Goal: Information Seeking & Learning: Learn about a topic

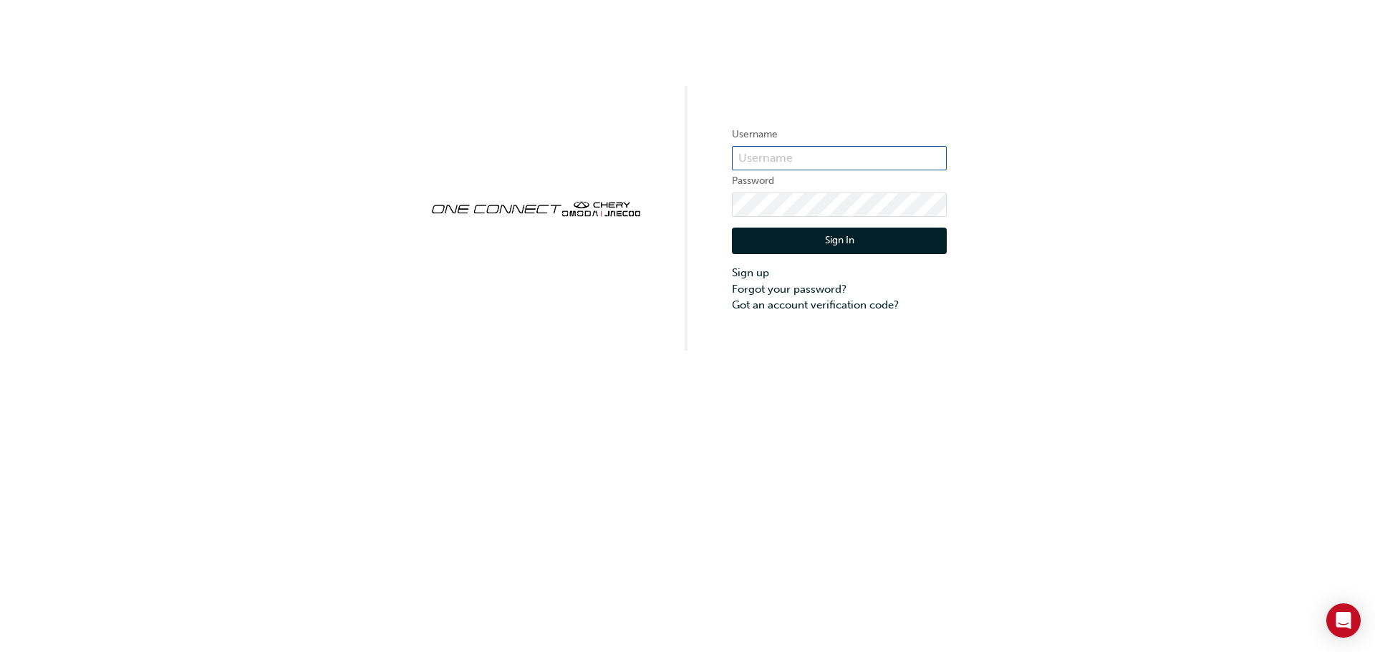
click at [800, 160] on input "text" at bounding box center [839, 158] width 215 height 24
type input "CHAU1989"
click button "Sign In" at bounding box center [839, 241] width 215 height 27
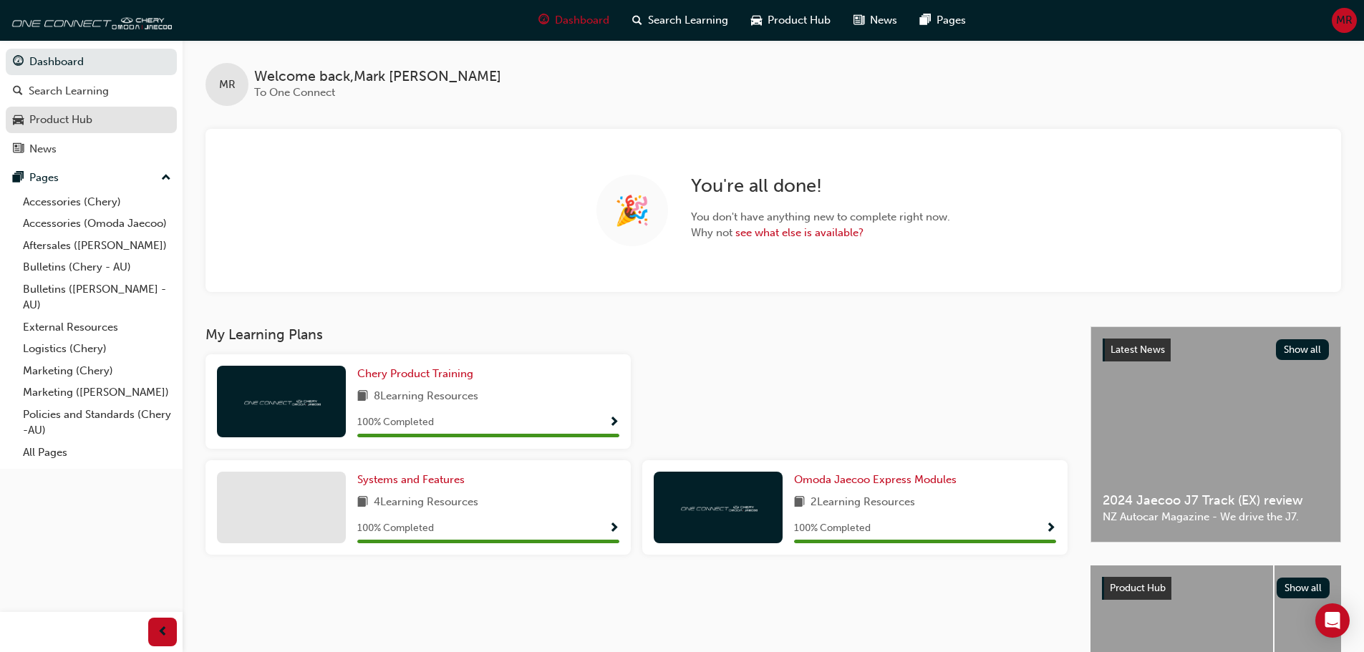
click at [72, 116] on div "Product Hub" at bounding box center [60, 120] width 63 height 16
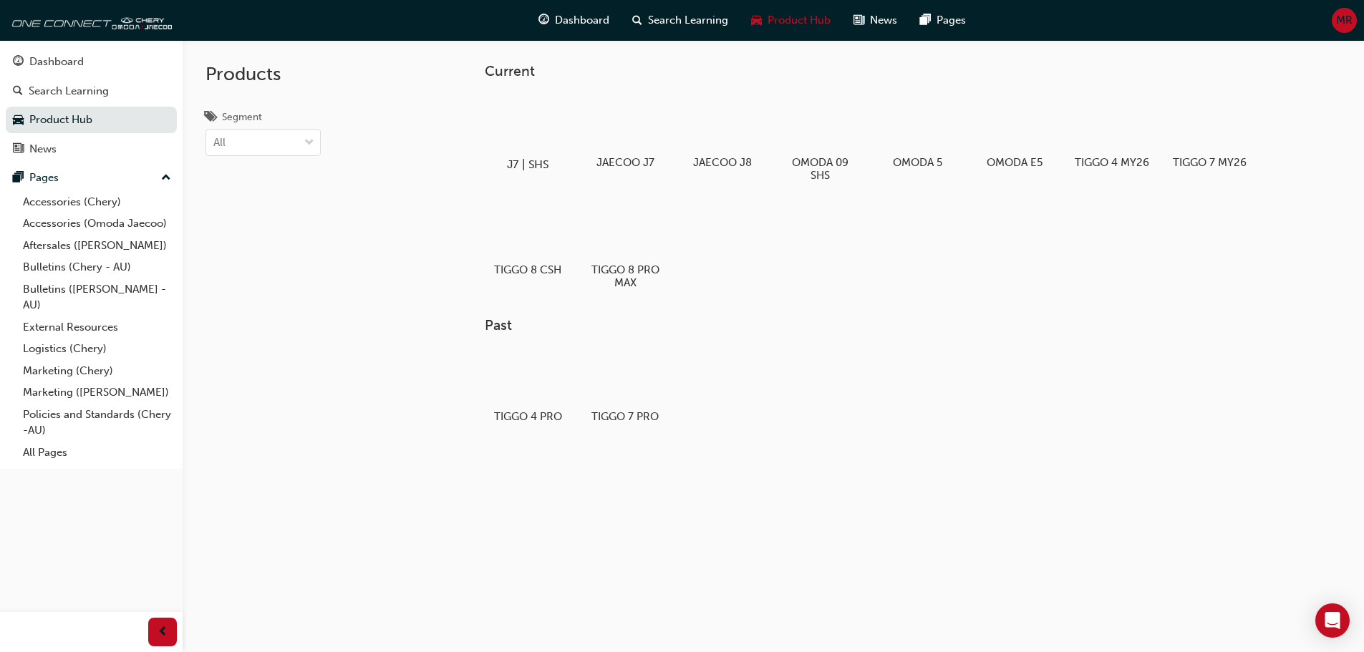
click at [539, 130] on div at bounding box center [527, 123] width 79 height 57
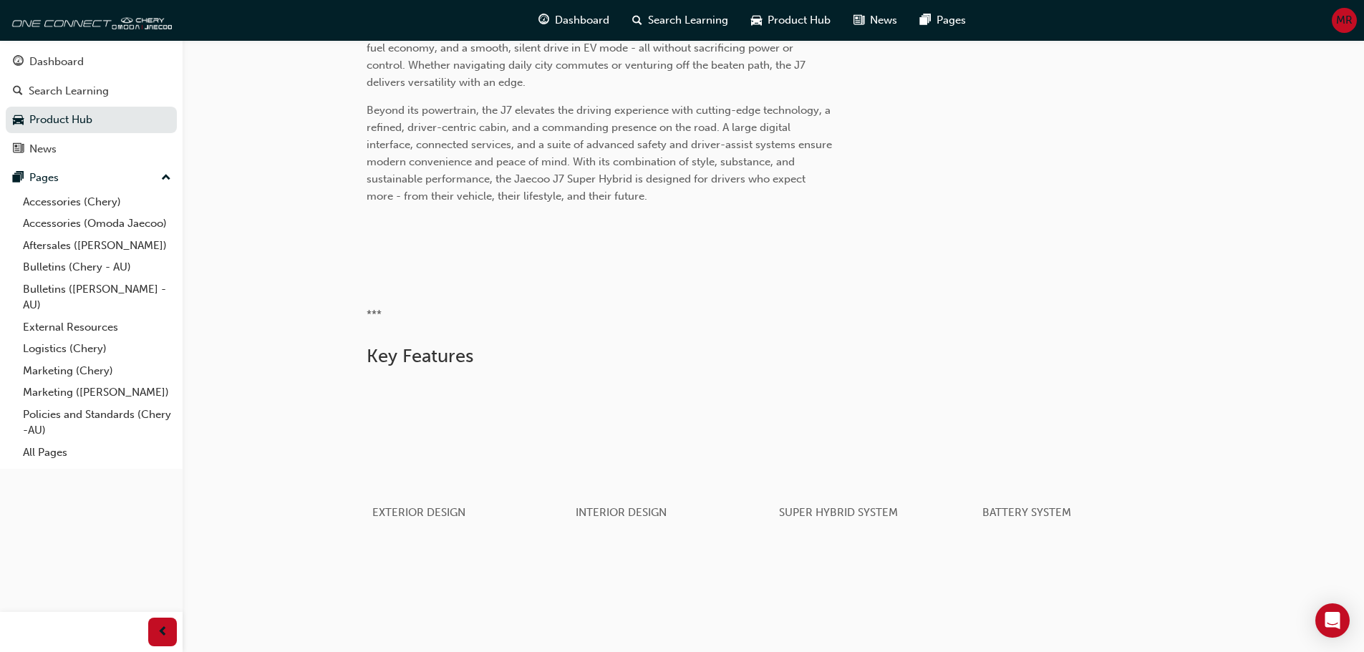
scroll to position [716, 0]
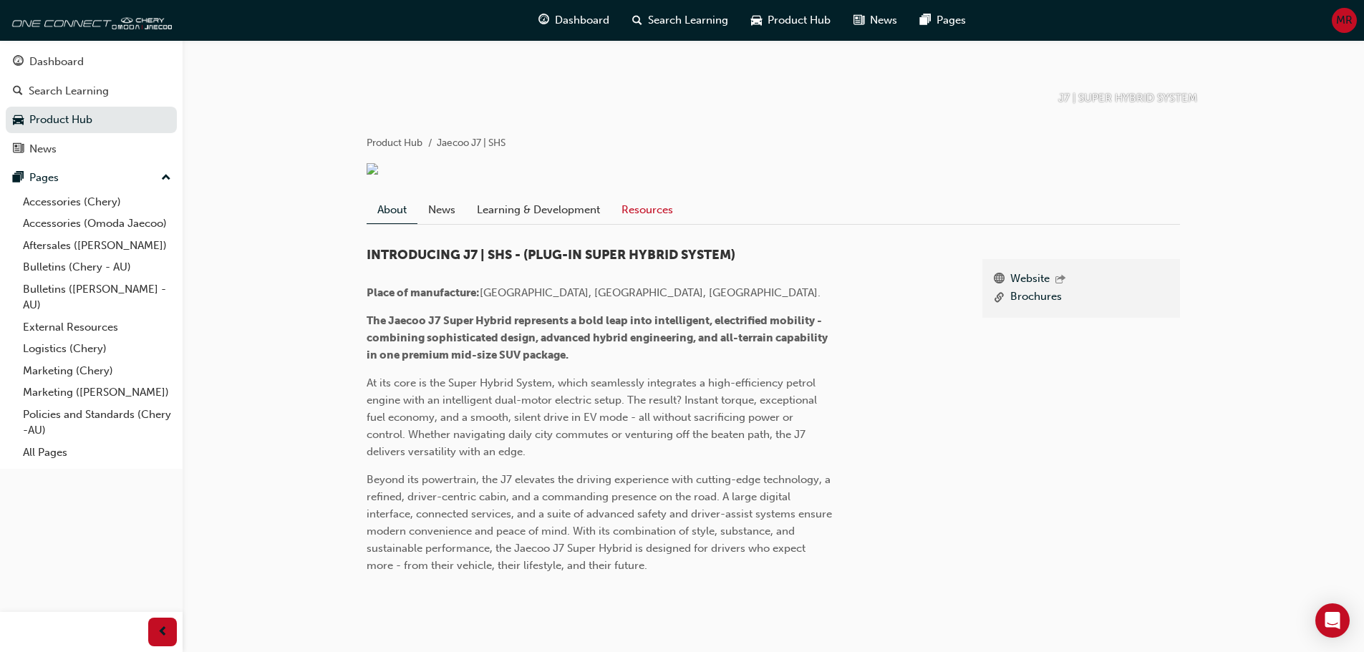
click at [664, 223] on link "Resources" at bounding box center [647, 209] width 73 height 27
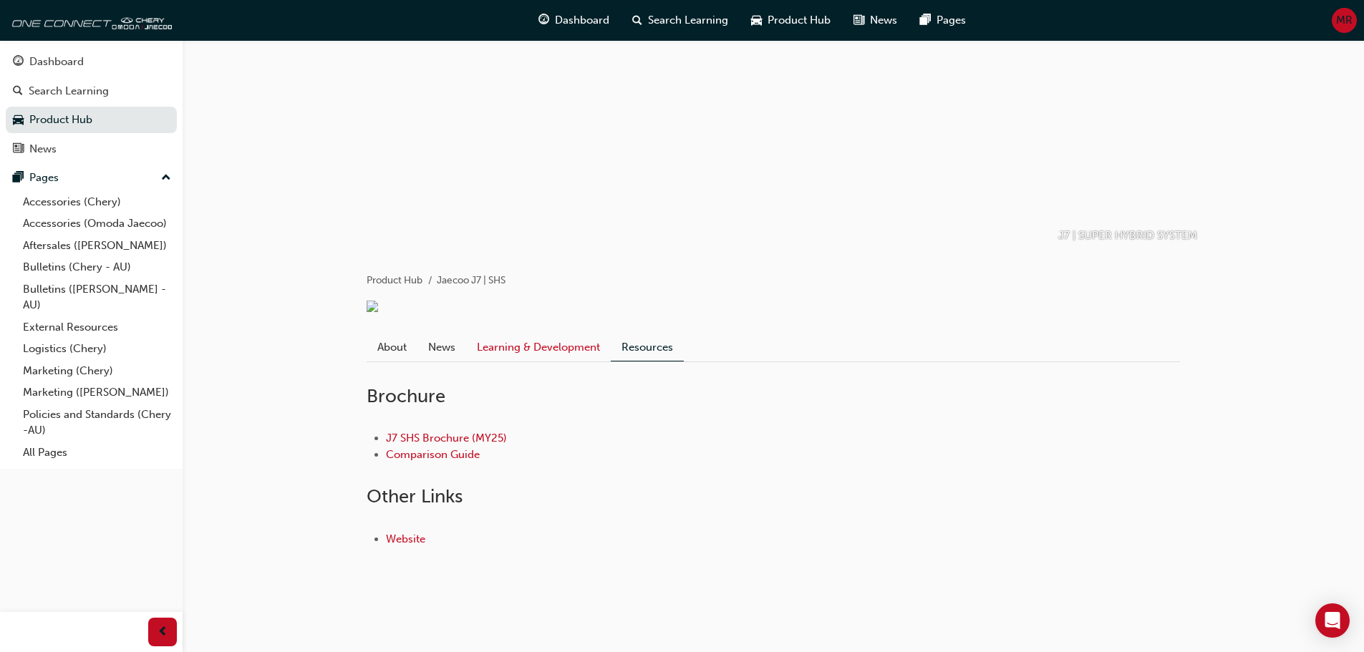
click at [534, 349] on link "Learning & Development" at bounding box center [538, 347] width 145 height 27
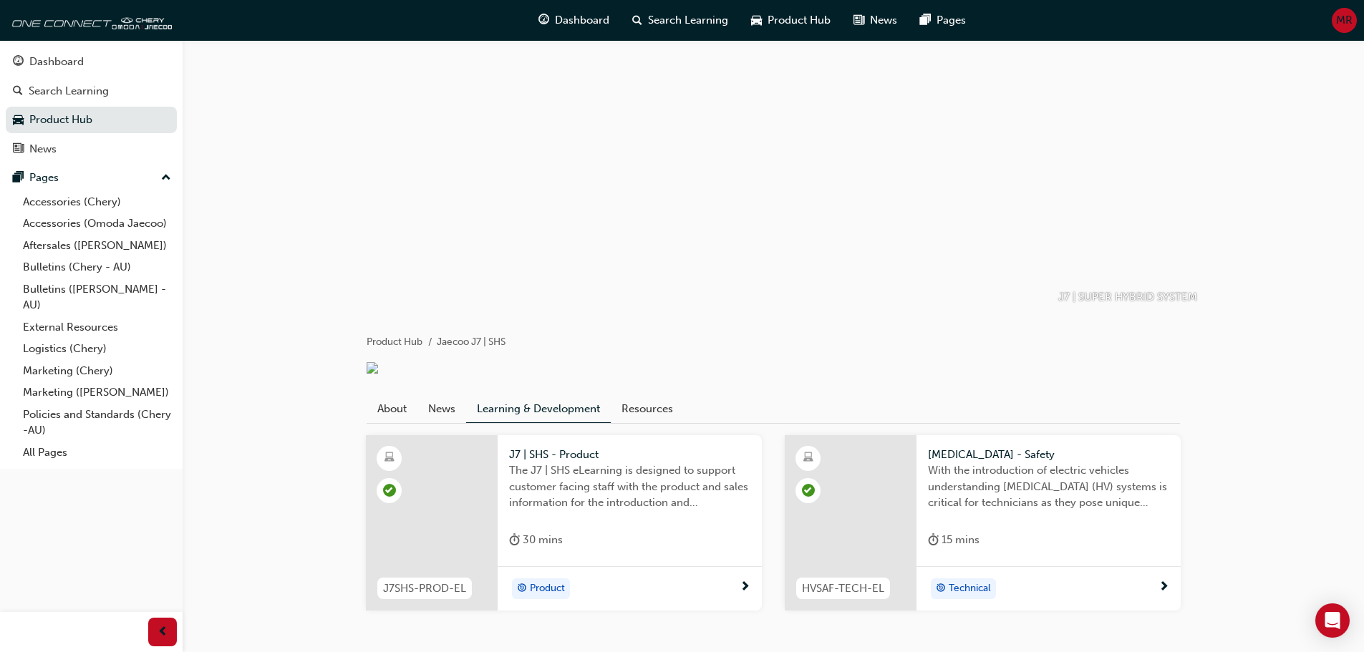
scroll to position [96, 0]
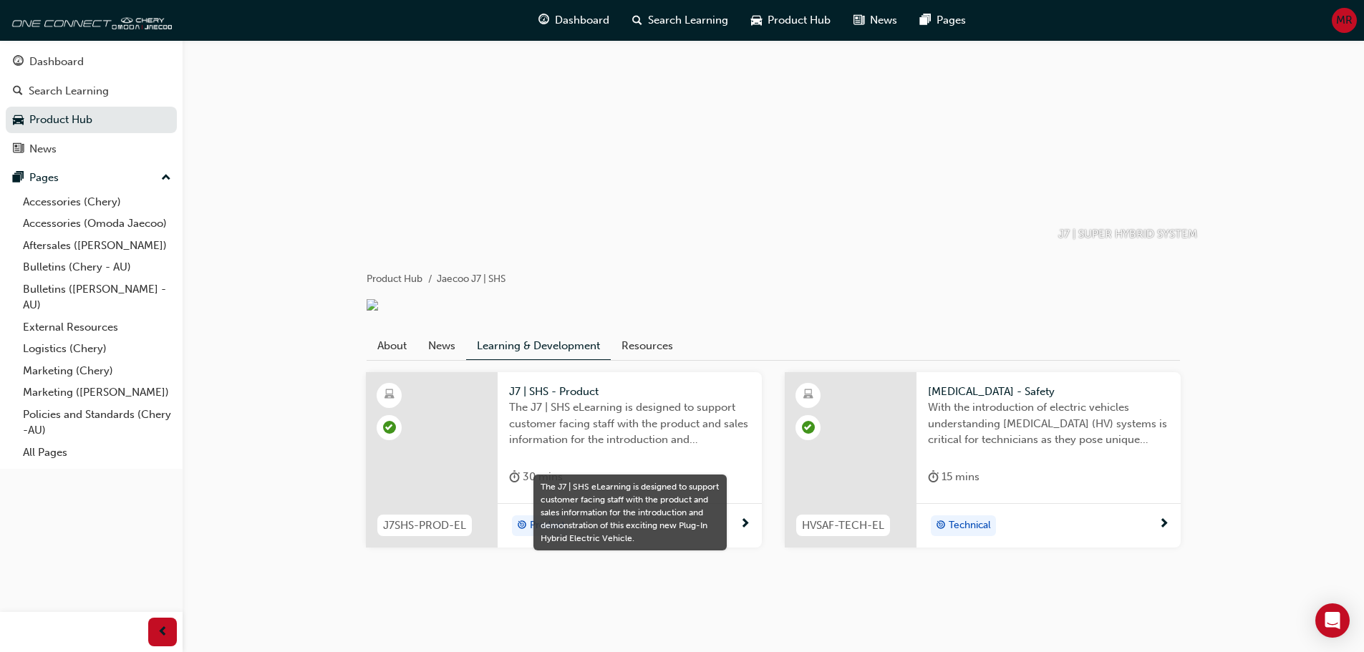
click at [616, 429] on span "The J7 | SHS eLearning is designed to support customer facing staff with the pr…" at bounding box center [629, 424] width 241 height 49
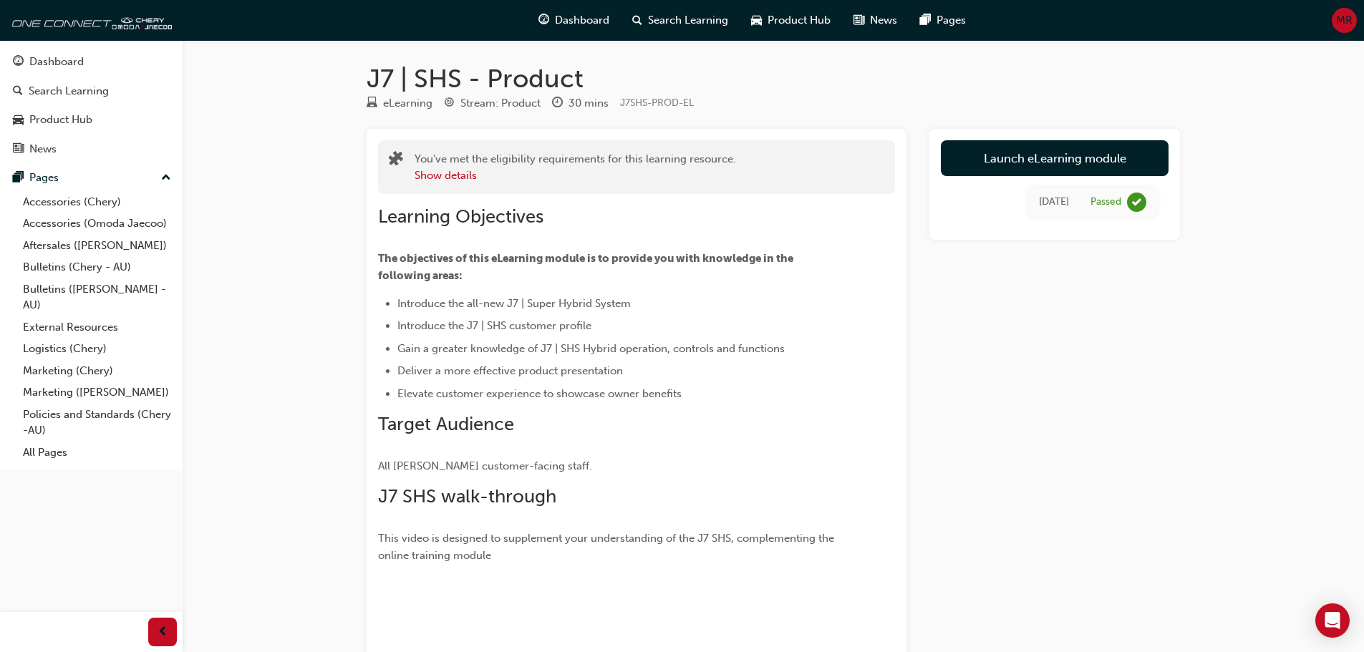
click at [735, 199] on div "Learning Objectives The objectives of this eLearning module is to provide you w…" at bounding box center [636, 523] width 517 height 659
click at [87, 123] on div "Product Hub" at bounding box center [60, 120] width 63 height 16
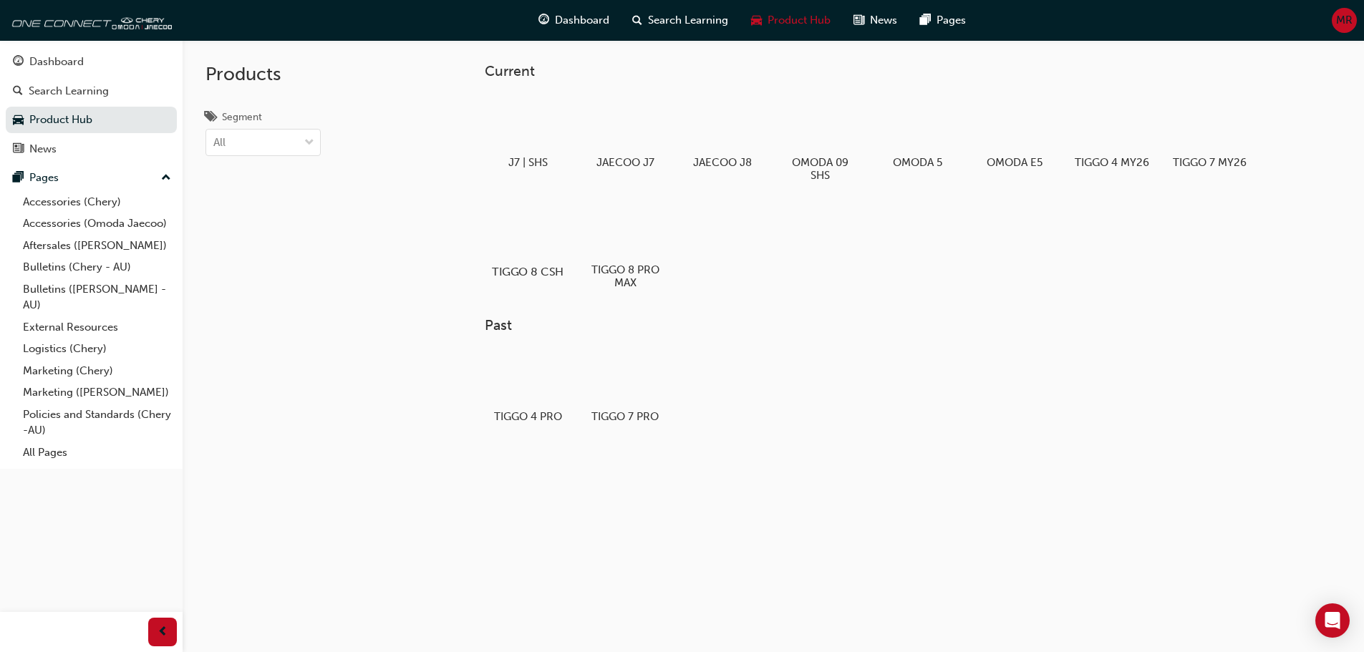
click at [529, 247] on div at bounding box center [527, 230] width 79 height 57
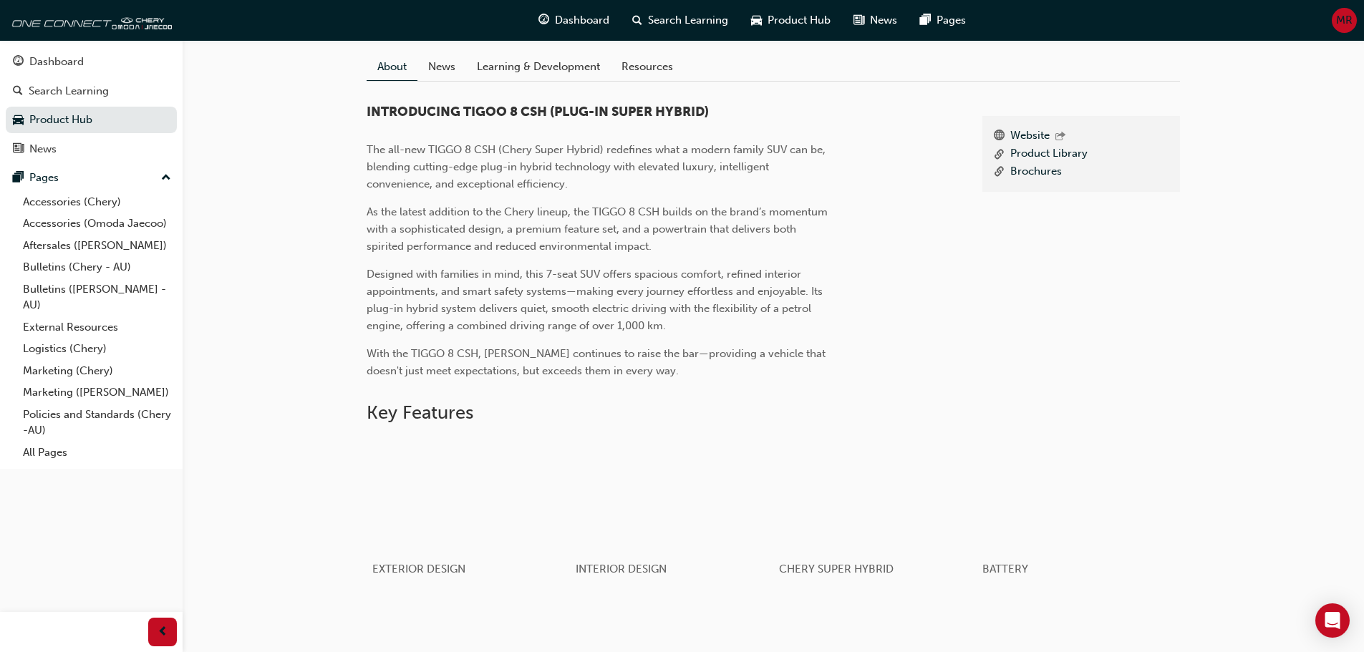
scroll to position [573, 0]
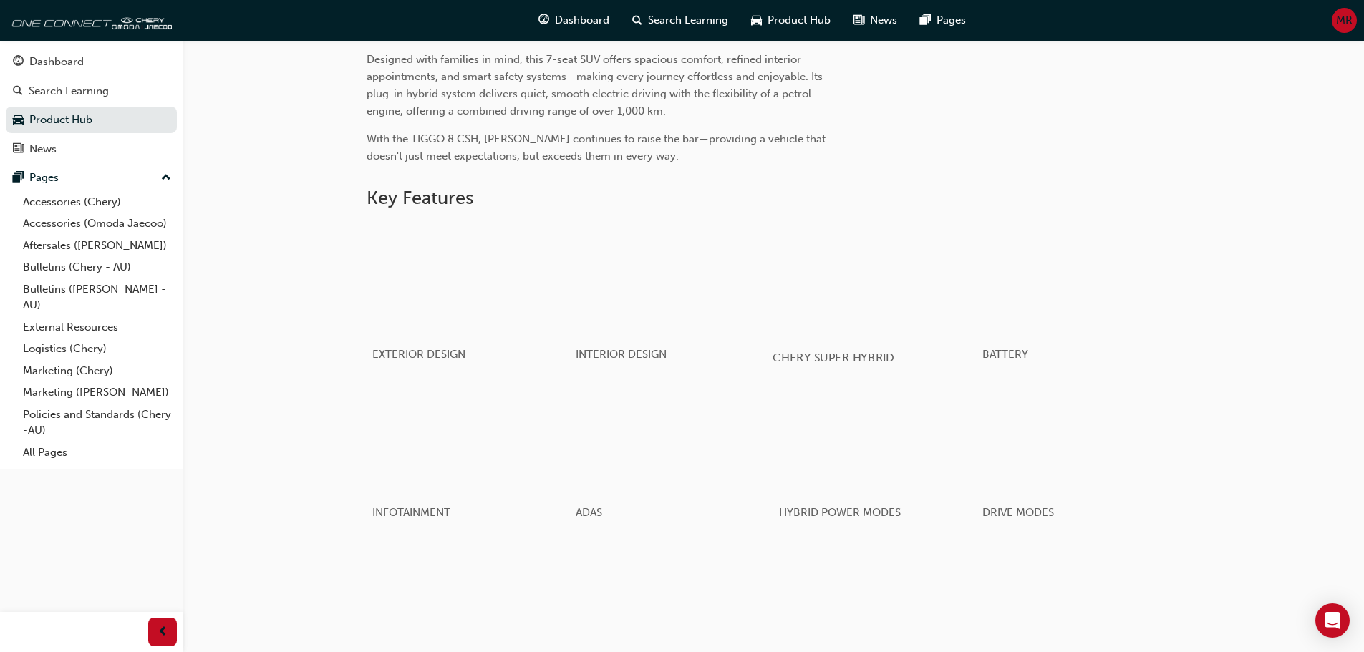
click at [880, 291] on div "button" at bounding box center [875, 279] width 204 height 115
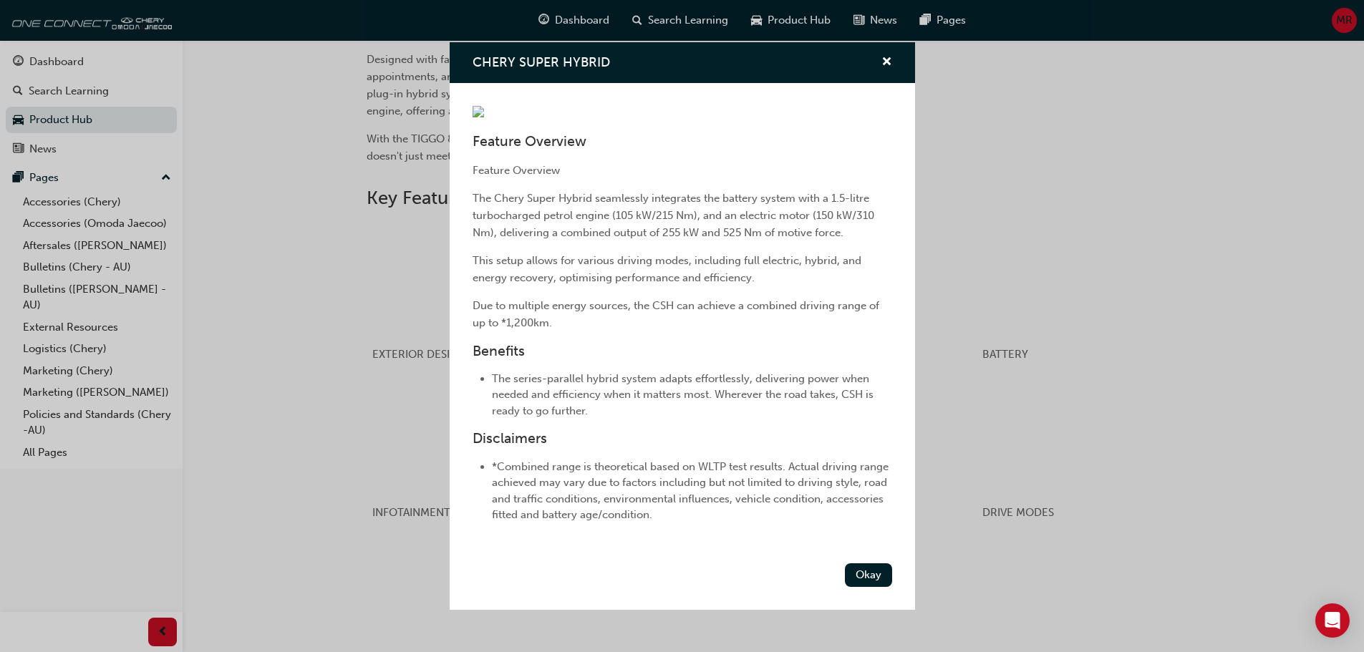
scroll to position [0, 0]
click at [870, 54] on div "CHERY SUPER HYBRID" at bounding box center [881, 63] width 22 height 18
click at [881, 57] on span "cross-icon" at bounding box center [886, 63] width 11 height 13
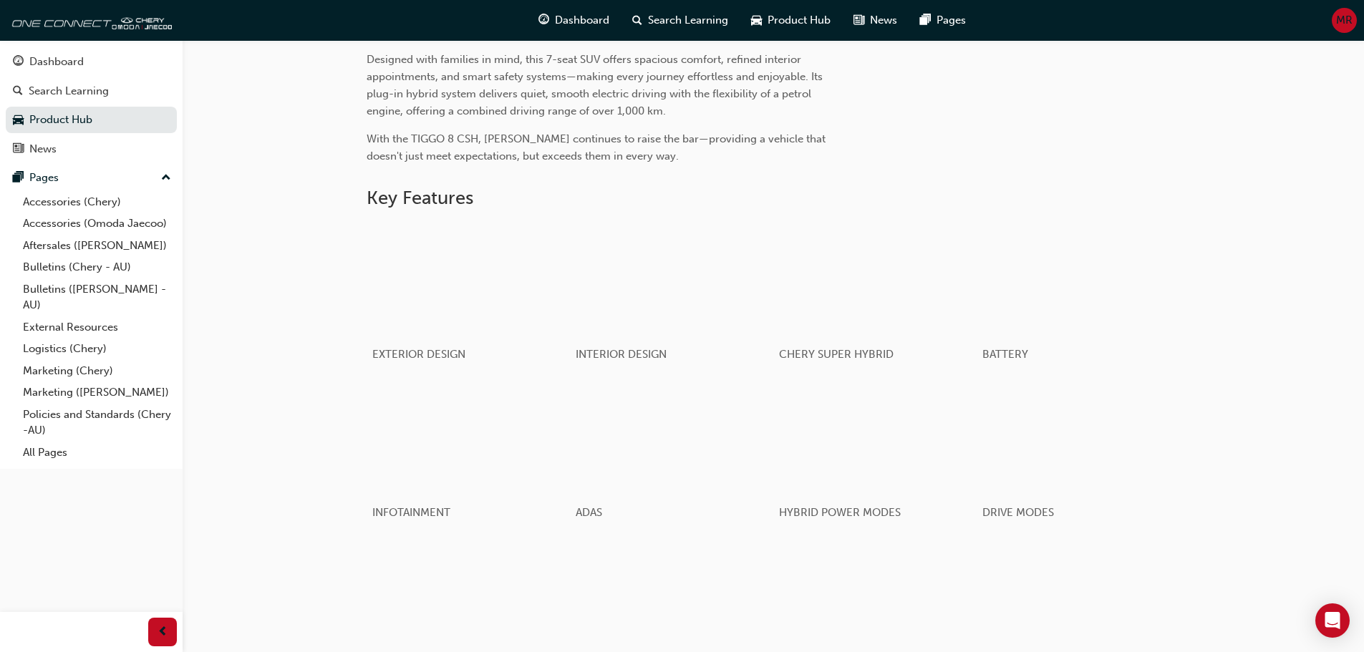
click at [1177, 135] on div "Website Product Library Brochures" at bounding box center [1081, 27] width 198 height 252
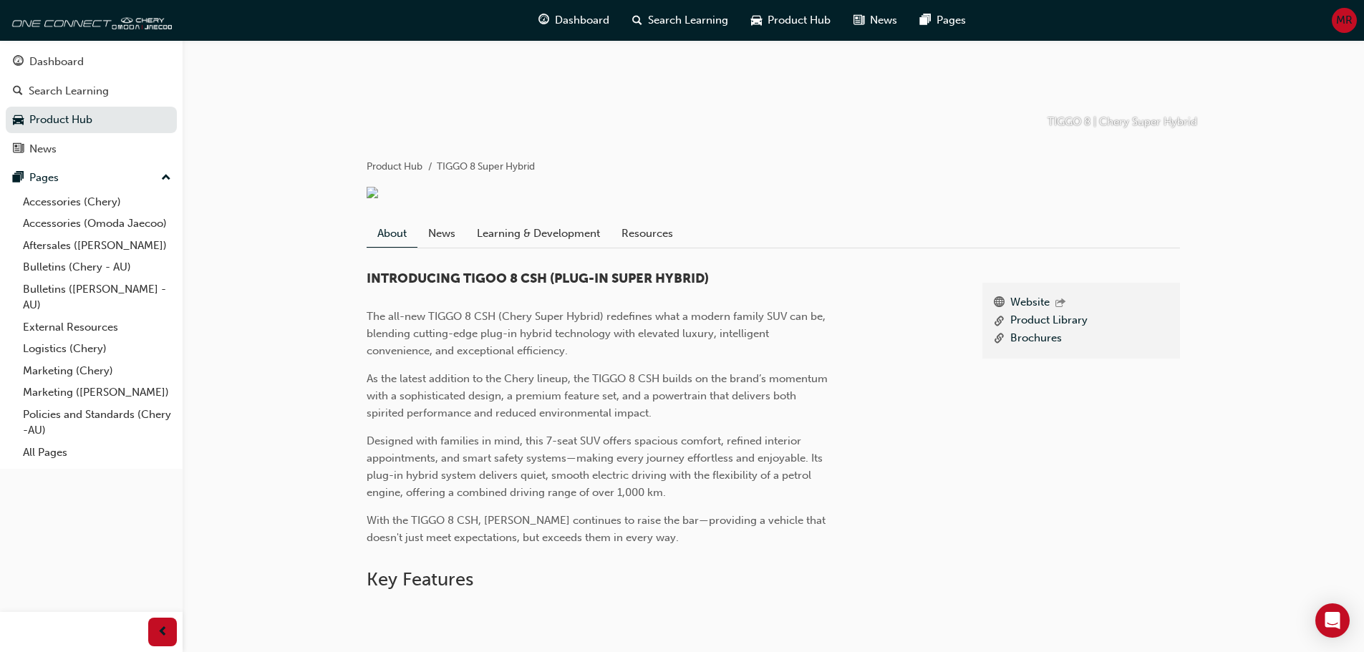
scroll to position [146, 0]
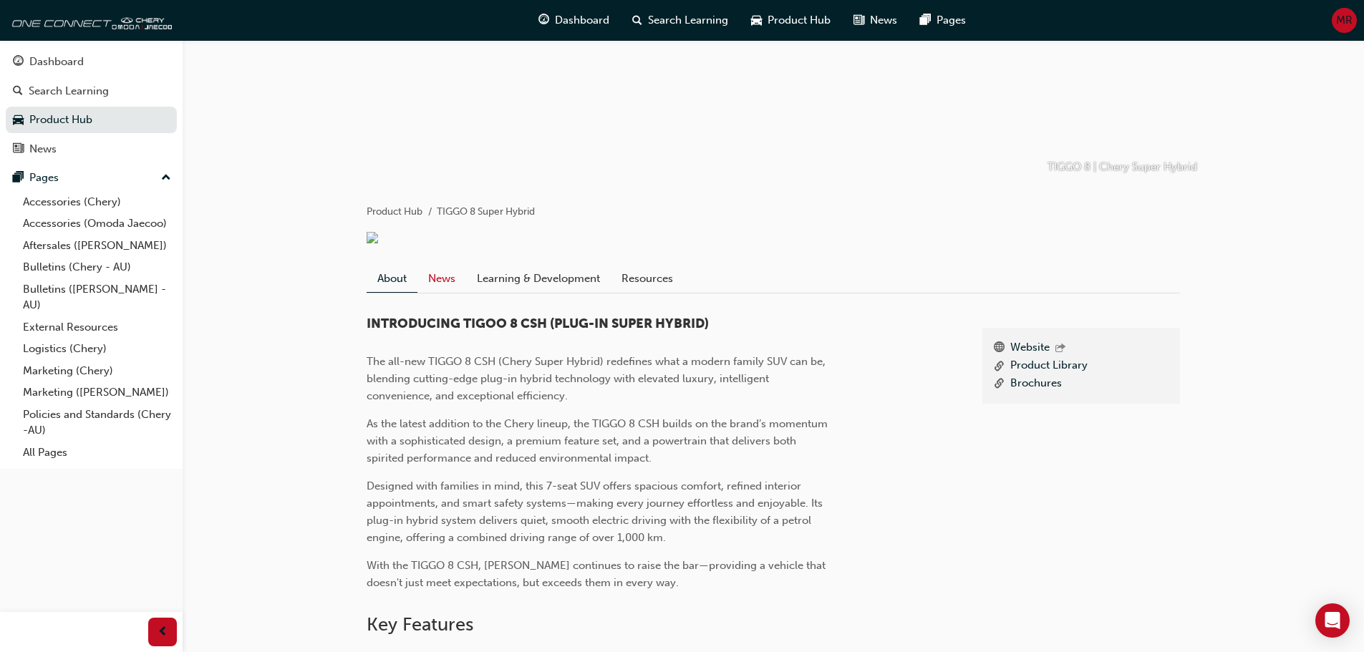
click at [452, 284] on link "News" at bounding box center [441, 278] width 49 height 27
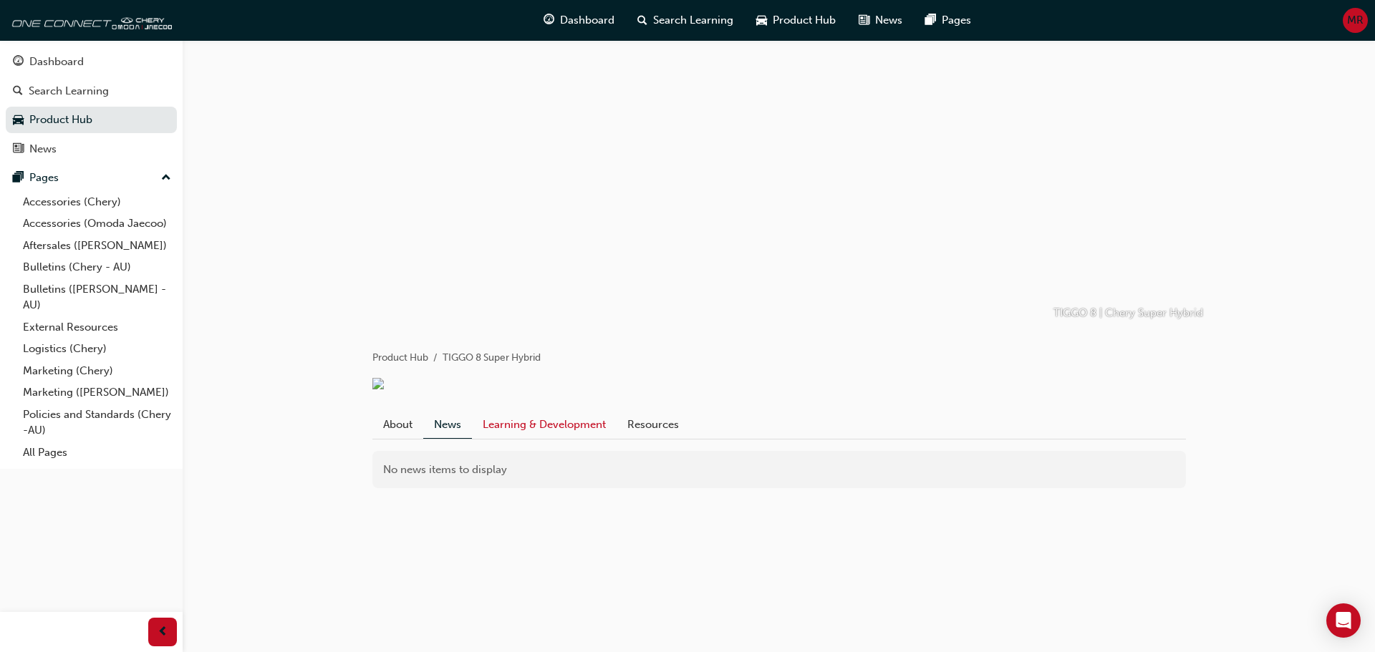
click at [564, 430] on link "Learning & Development" at bounding box center [544, 424] width 145 height 27
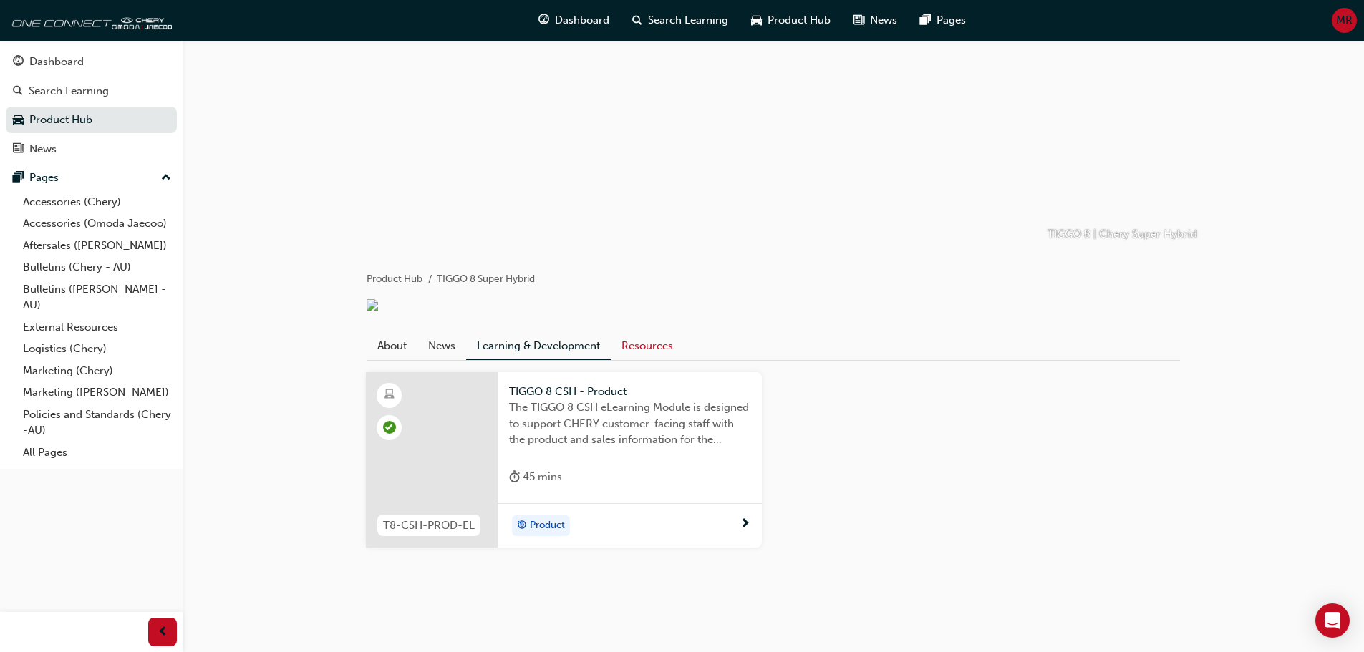
scroll to position [89, 0]
click at [456, 476] on div at bounding box center [432, 460] width 132 height 176
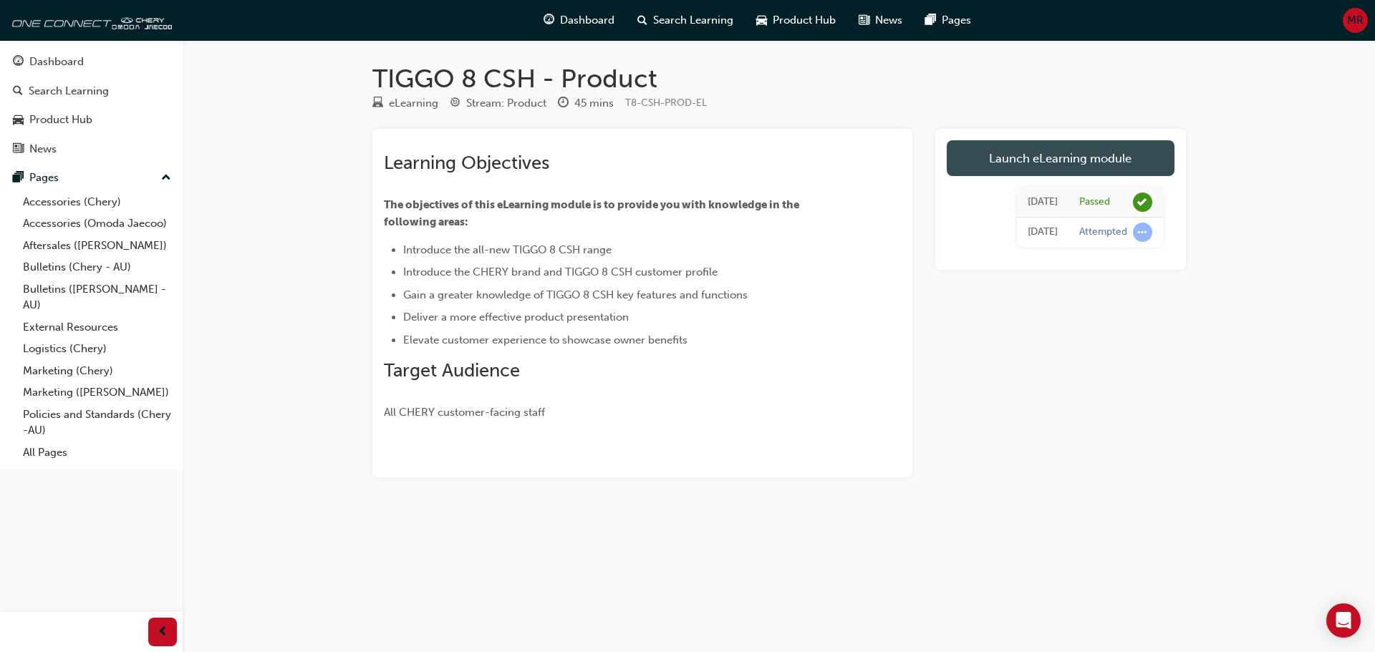
click at [1027, 158] on link "Launch eLearning module" at bounding box center [1061, 158] width 228 height 36
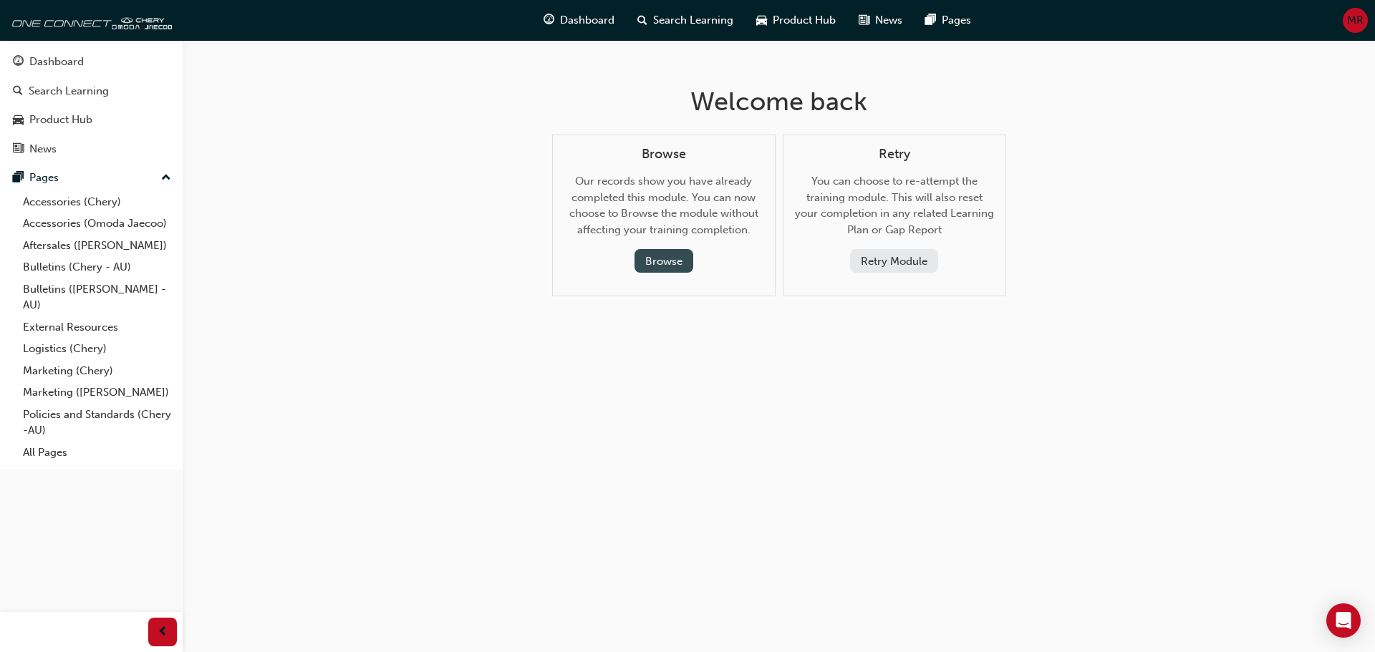
click at [667, 258] on button "Browse" at bounding box center [663, 261] width 59 height 24
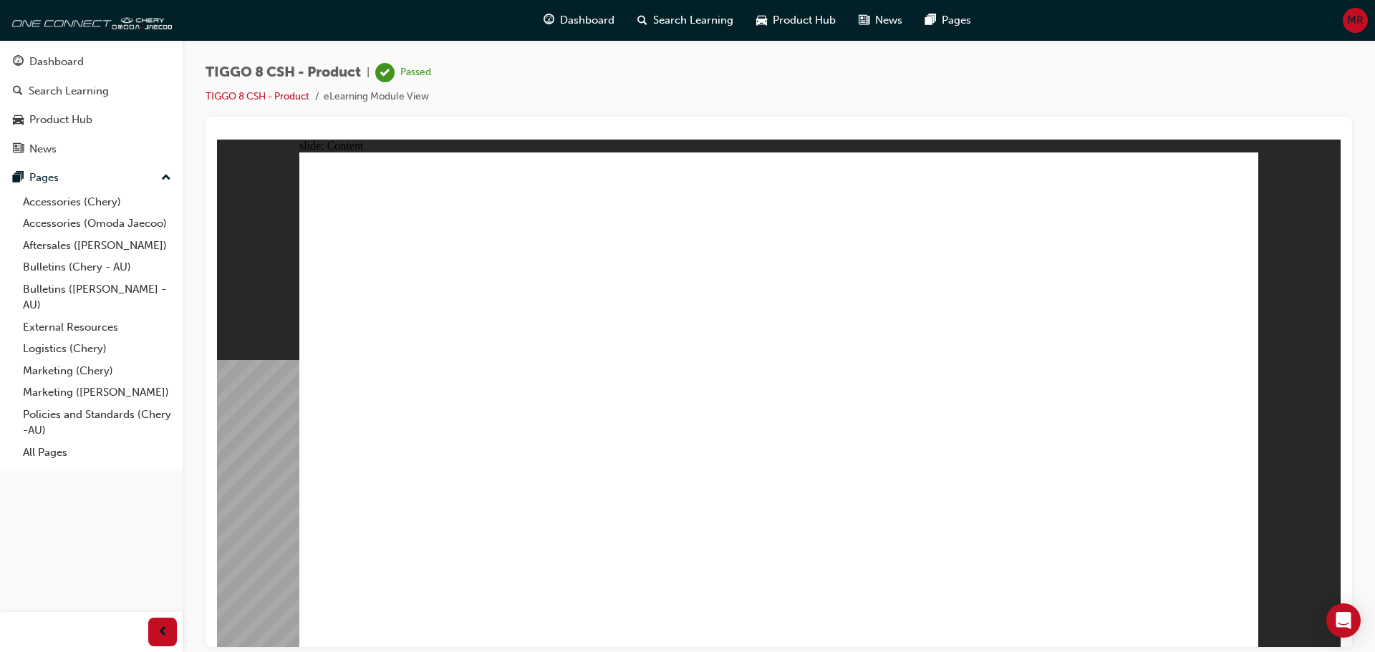
drag, startPoint x: 905, startPoint y: 276, endPoint x: 906, endPoint y: 198, distance: 78.1
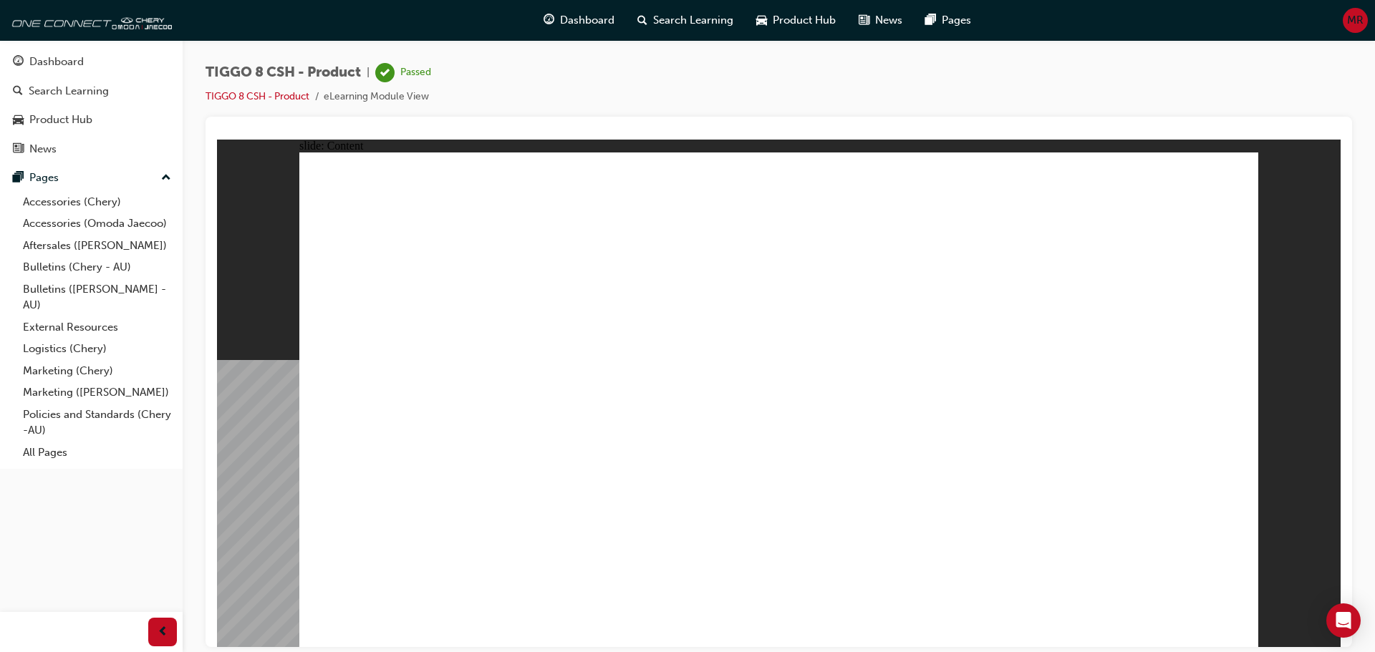
drag, startPoint x: 949, startPoint y: 521, endPoint x: 996, endPoint y: 558, distance: 59.6
drag, startPoint x: 904, startPoint y: 556, endPoint x: 1158, endPoint y: 562, distance: 254.3
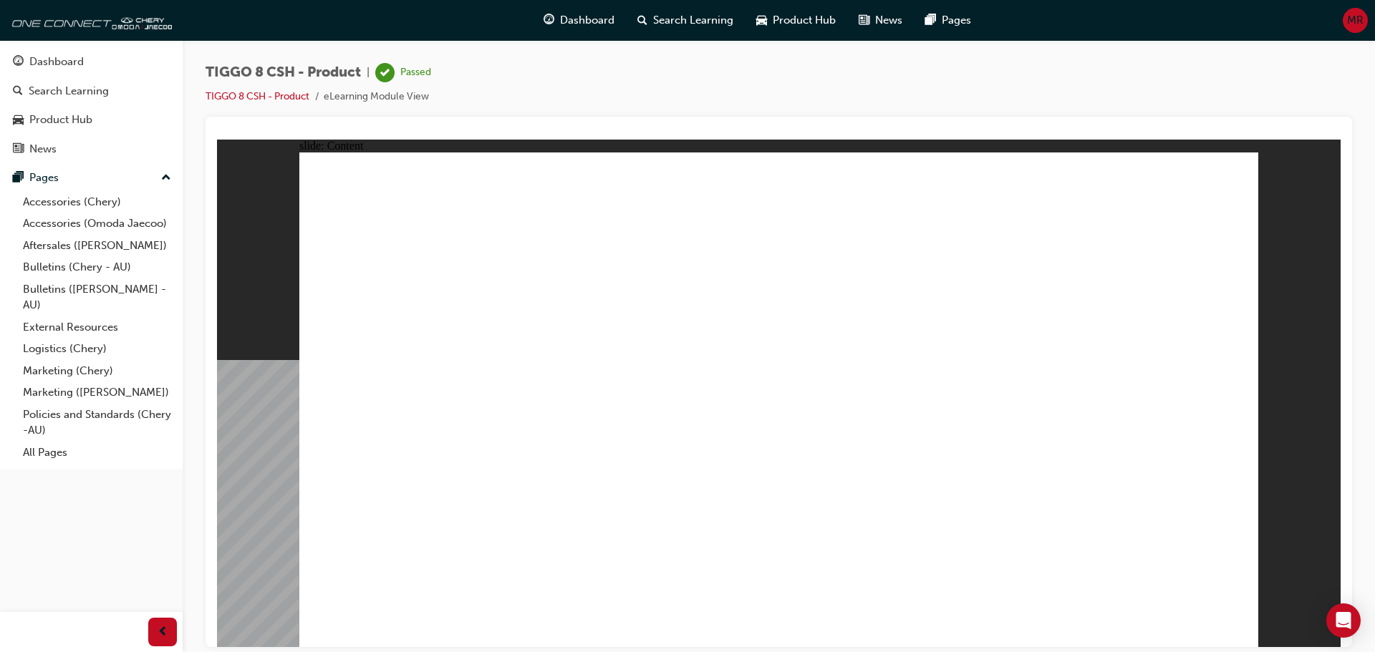
drag, startPoint x: 1091, startPoint y: 470, endPoint x: 884, endPoint y: 440, distance: 209.8
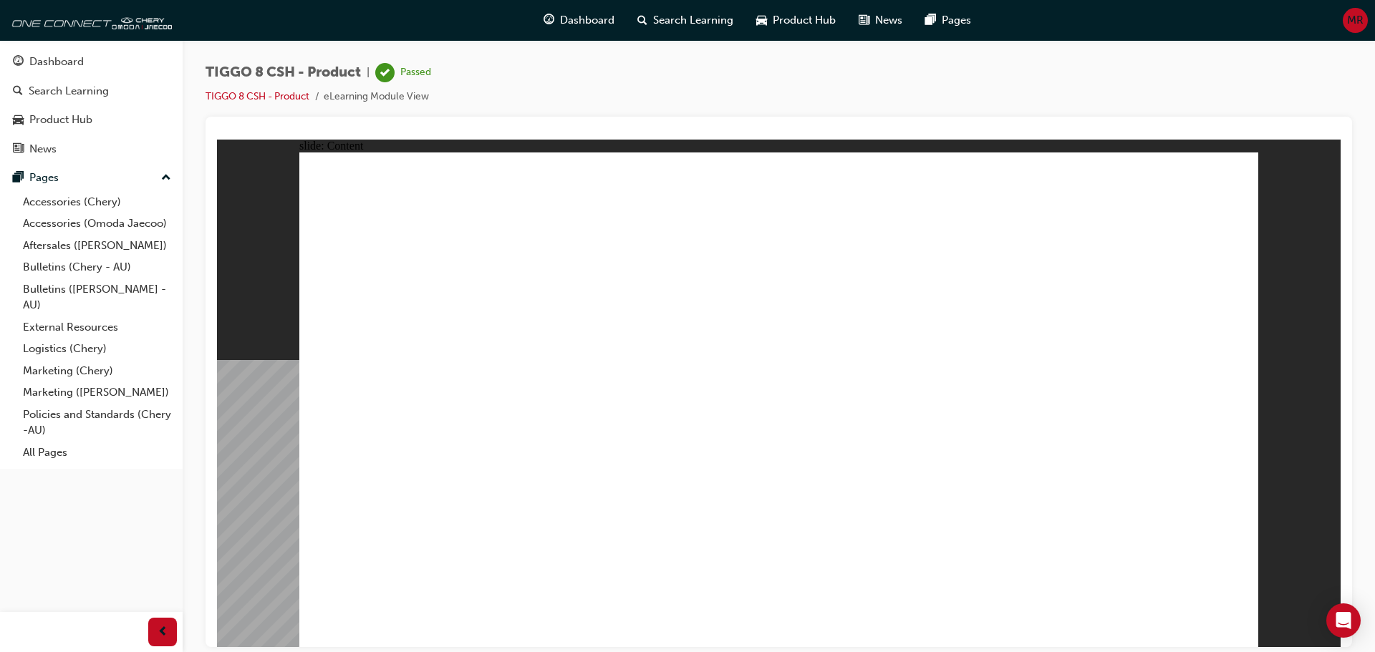
drag, startPoint x: 808, startPoint y: 326, endPoint x: 687, endPoint y: 338, distance: 121.6
